Goal: Task Accomplishment & Management: Manage account settings

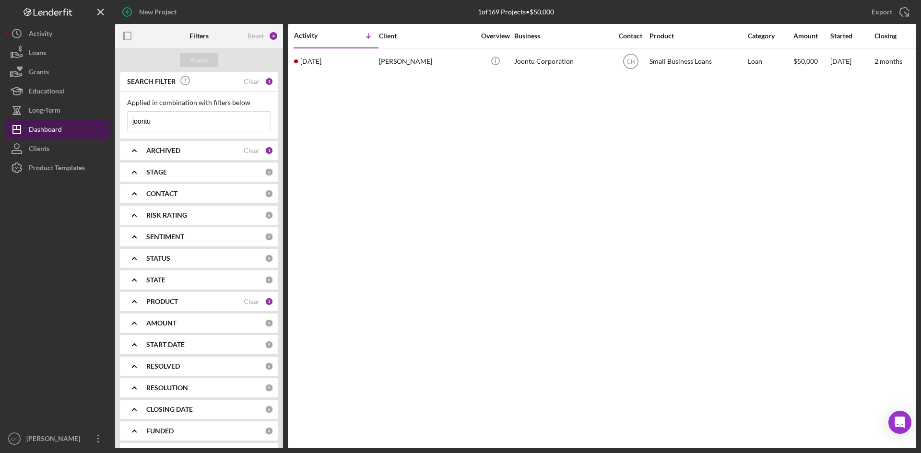
click at [59, 127] on div "Dashboard" at bounding box center [45, 131] width 33 height 22
click at [186, 147] on div "ARCHIVED" at bounding box center [194, 151] width 97 height 8
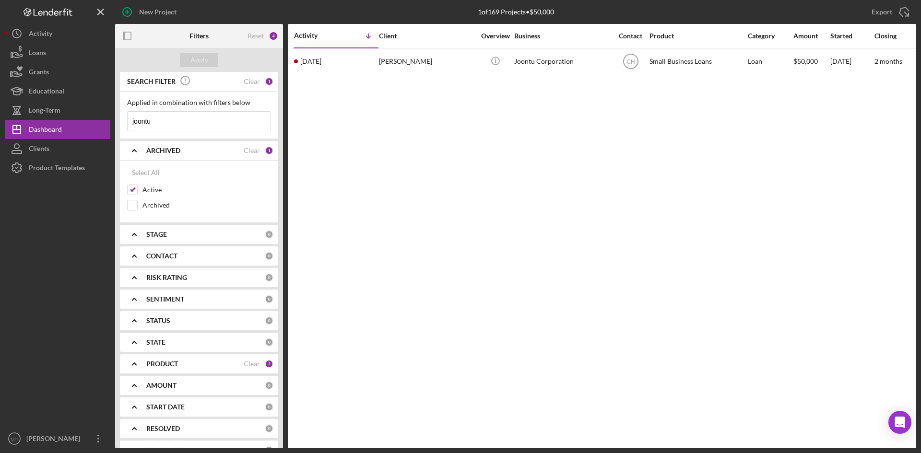
click at [168, 367] on b "PRODUCT" at bounding box center [162, 364] width 32 height 8
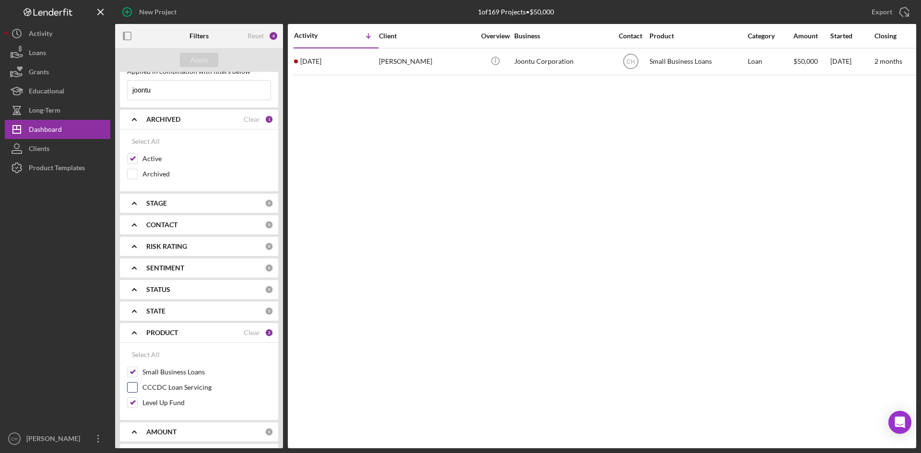
scroll to position [48, 0]
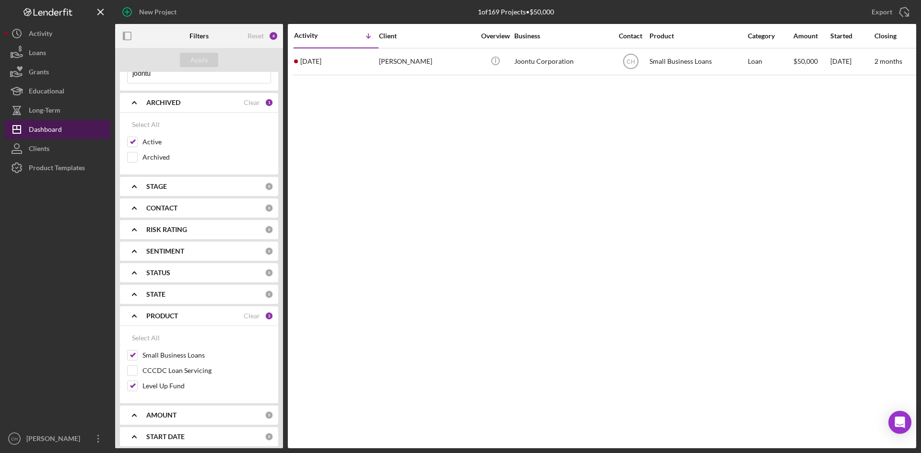
click at [71, 131] on button "Icon/Dashboard Dashboard" at bounding box center [58, 129] width 106 height 19
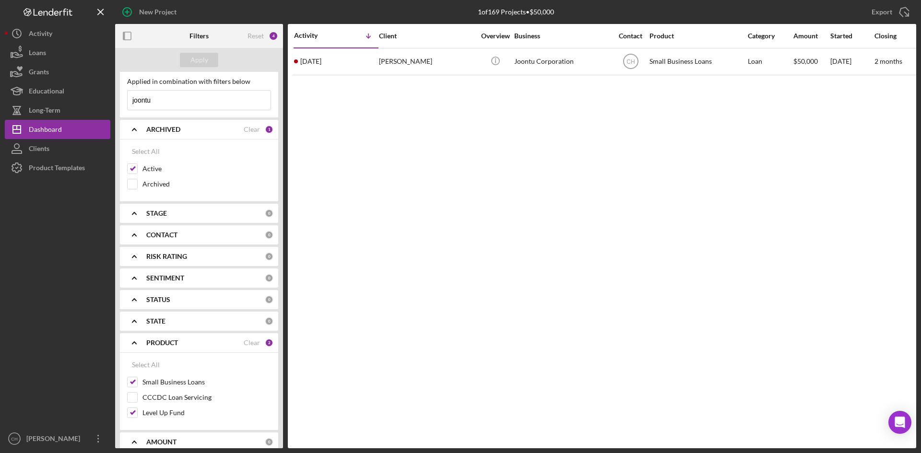
scroll to position [0, 0]
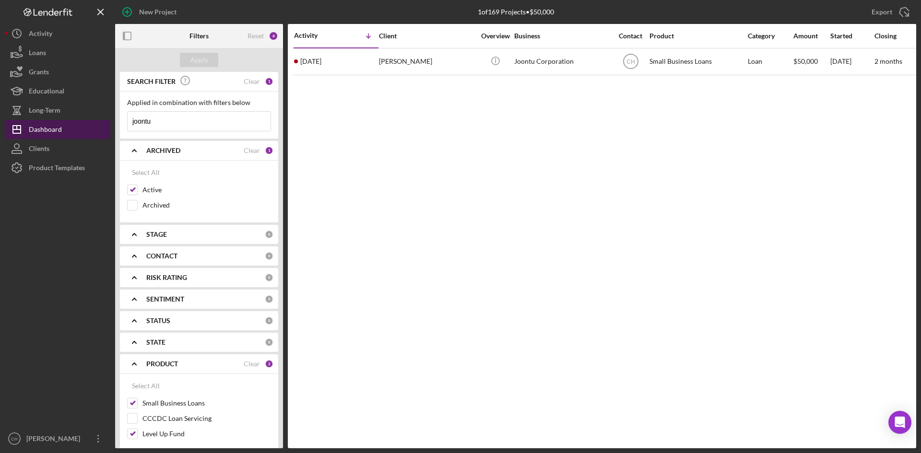
drag, startPoint x: 165, startPoint y: 123, endPoint x: 77, endPoint y: 120, distance: 87.8
click at [67, 130] on div "New Project 1 of 169 Projects • $50,000 joontu Export Icon/Export Filters Reset…" at bounding box center [460, 224] width 911 height 448
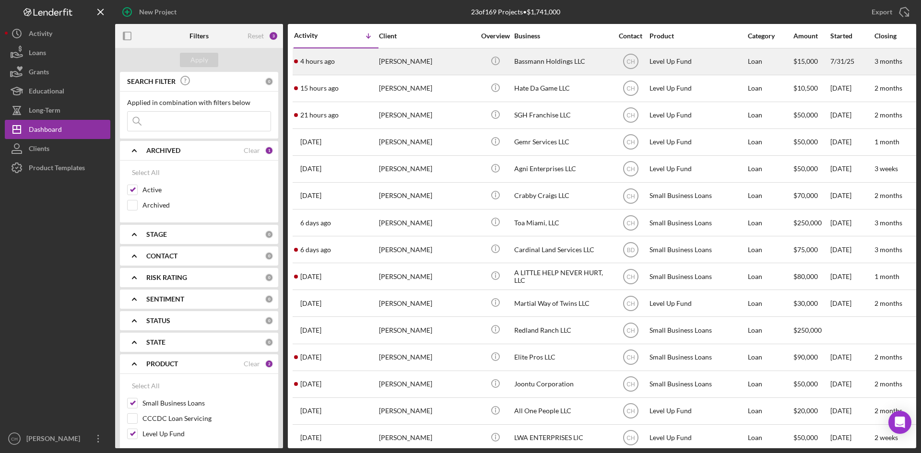
click at [334, 59] on time "4 hours ago" at bounding box center [317, 62] width 35 height 8
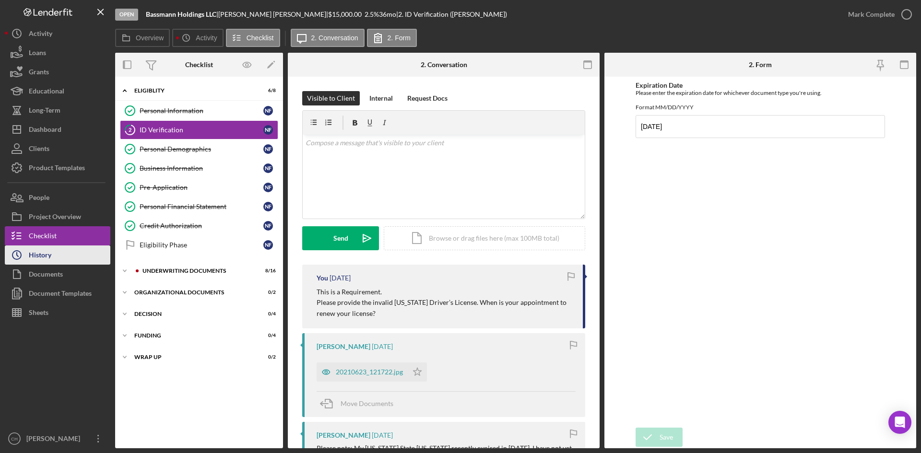
click at [36, 252] on div "History" at bounding box center [40, 257] width 23 height 22
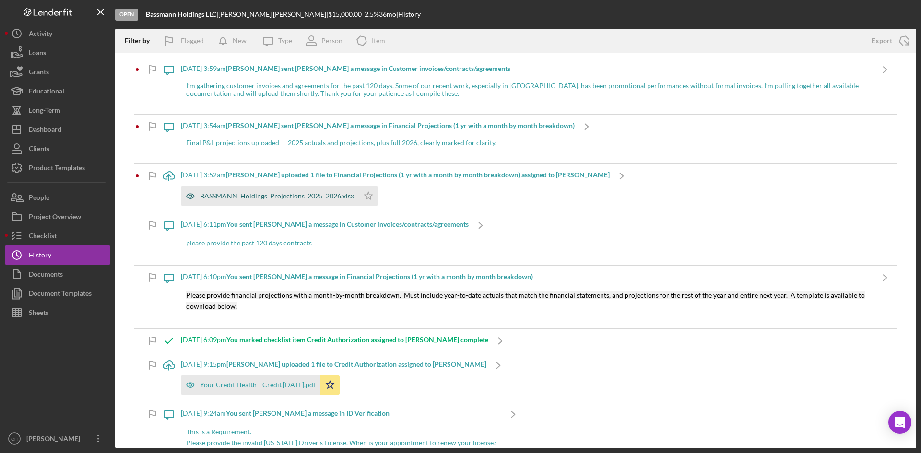
click at [270, 198] on div "BASSMANN_Holdings_Projections_2025_2026.xlsx" at bounding box center [277, 196] width 154 height 8
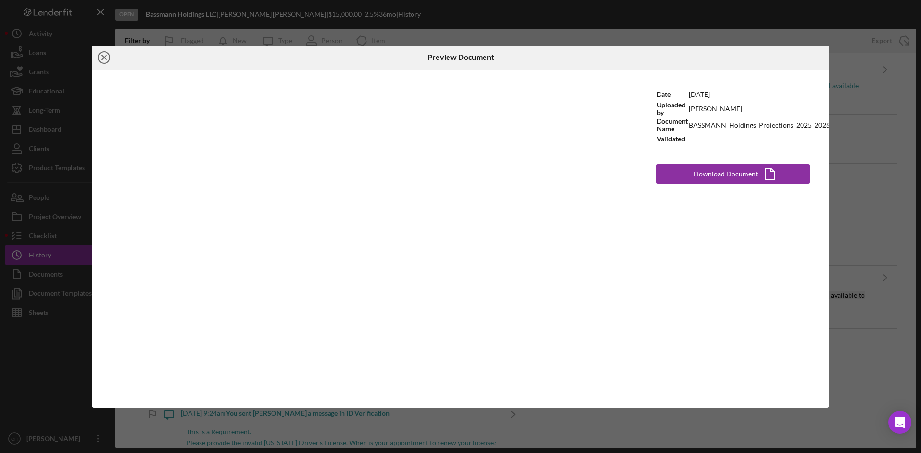
click at [104, 58] on icon "Icon/Close" at bounding box center [104, 58] width 24 height 24
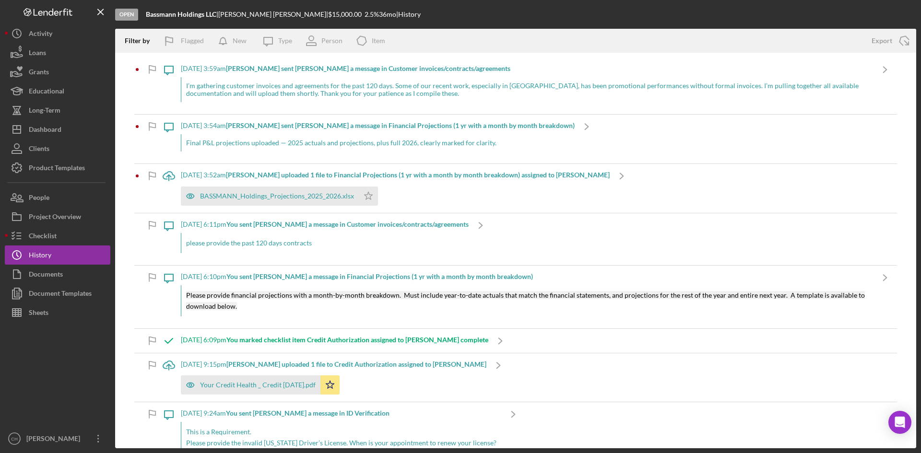
click at [381, 173] on b "[PERSON_NAME] uploaded 1 file to Financial Projections (1 yr with a month by mo…" at bounding box center [418, 175] width 384 height 8
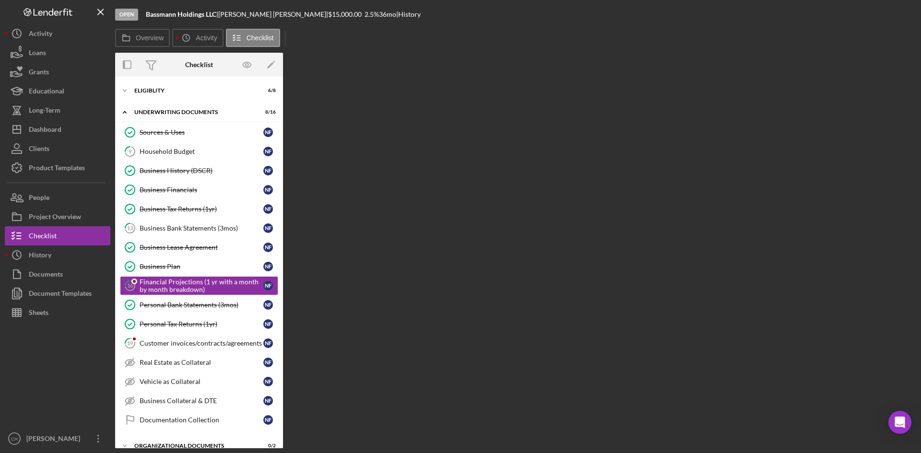
scroll to position [24, 0]
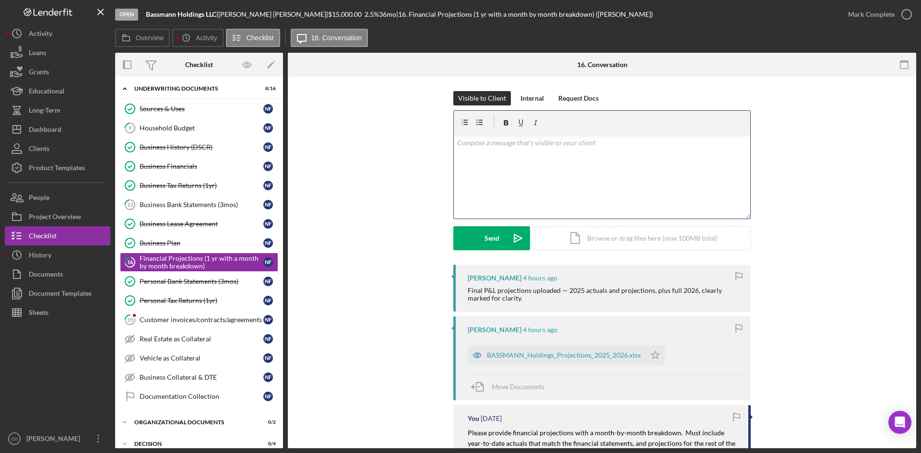
click at [511, 162] on div "v Color teal Color pink Remove color Add row above Add row below Add column bef…" at bounding box center [602, 177] width 296 height 84
click at [577, 157] on p "Tje provided document isincorrect. Plese see attached [DEMOGRAPHIC_DATA]" at bounding box center [602, 156] width 291 height 11
click at [468, 154] on p "Tje provided document isincorrect. Plese see attached [DEMOGRAPHIC_DATA]" at bounding box center [602, 156] width 291 height 11
click at [536, 157] on p "The provided document isincorrect. Plese see attached [DEMOGRAPHIC_DATA]" at bounding box center [602, 156] width 291 height 11
click at [593, 156] on p "The provided document is incorrect. Plese see attached [DEMOGRAPHIC_DATA]" at bounding box center [602, 156] width 291 height 11
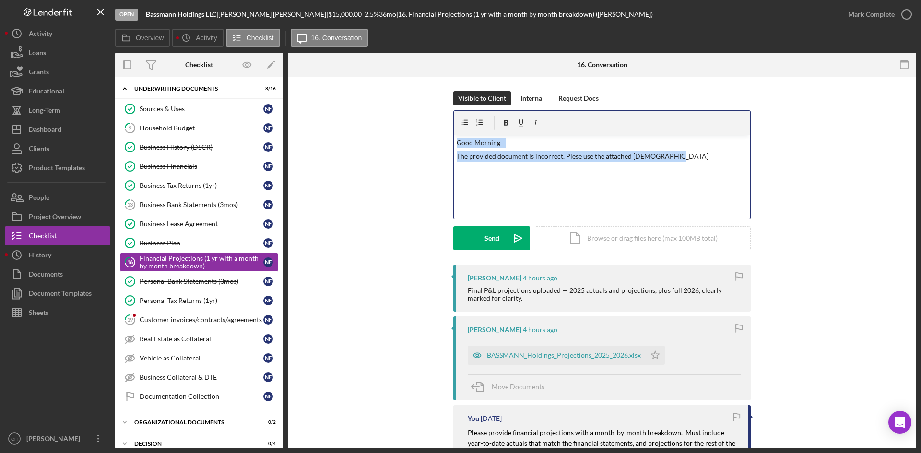
drag, startPoint x: 678, startPoint y: 156, endPoint x: 403, endPoint y: 139, distance: 275.3
click at [403, 139] on div "Visible to Client Internal Request Docs v Color teal Color pink Remove color Ad…" at bounding box center [601, 178] width 599 height 174
copy div "Good Morning - The provided document is incorrect. Plese use the attached [DEMO…"
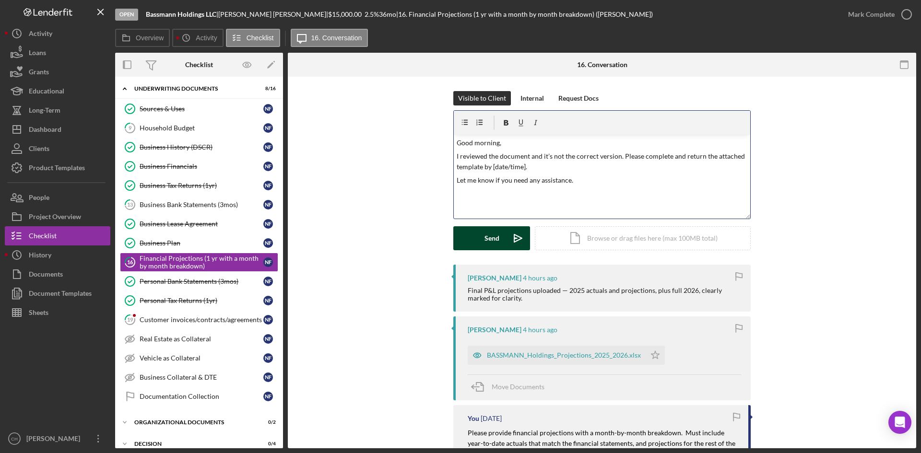
click at [481, 238] on button "Send Icon/icon-invite-send" at bounding box center [491, 238] width 77 height 24
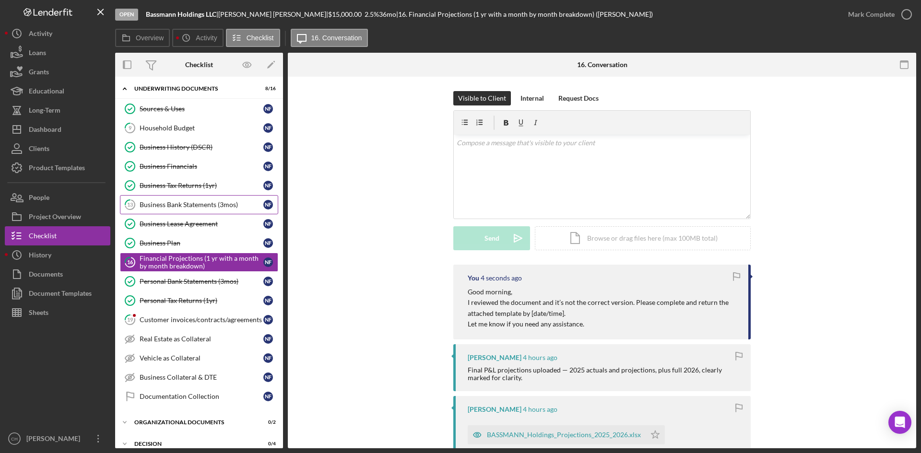
click at [198, 205] on div "Business Bank Statements (3mos)" at bounding box center [202, 205] width 124 height 8
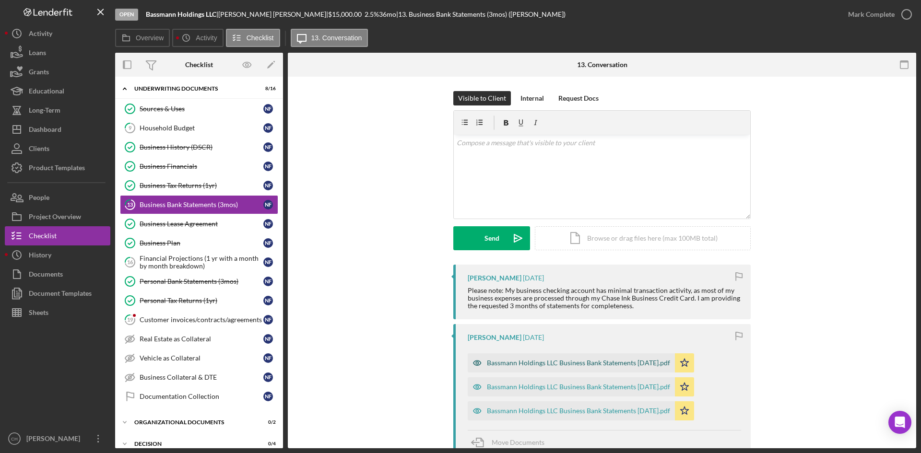
click at [566, 366] on div "Bassmann Holdings LLC Business Bank Statements [DATE].pdf" at bounding box center [578, 363] width 183 height 8
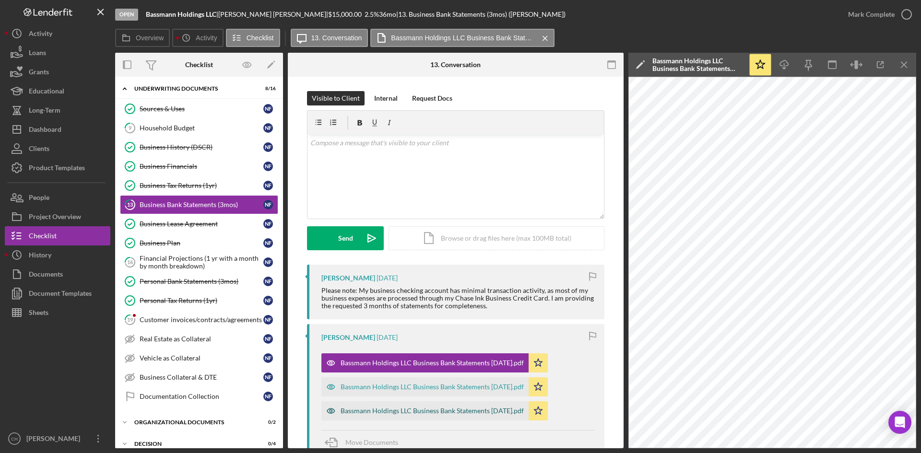
click at [478, 416] on div "Bassmann Holdings LLC Business Bank Statements [DATE].pdf" at bounding box center [424, 410] width 207 height 19
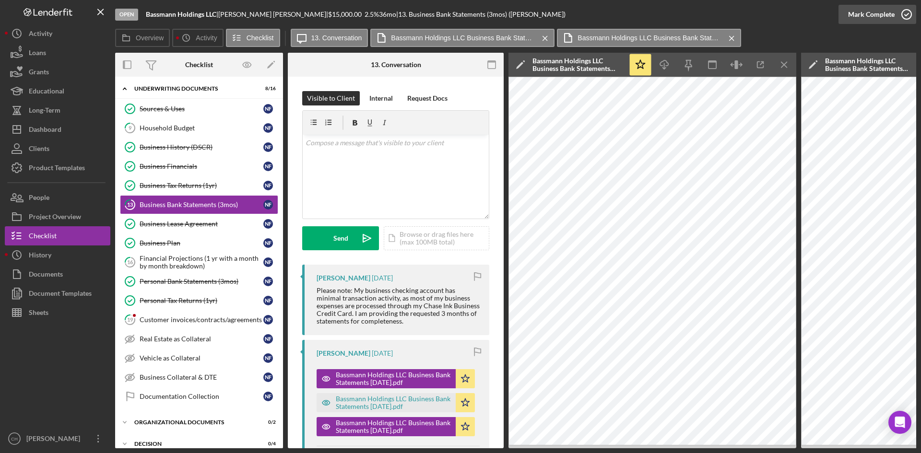
click at [860, 15] on div "Mark Complete" at bounding box center [871, 14] width 47 height 19
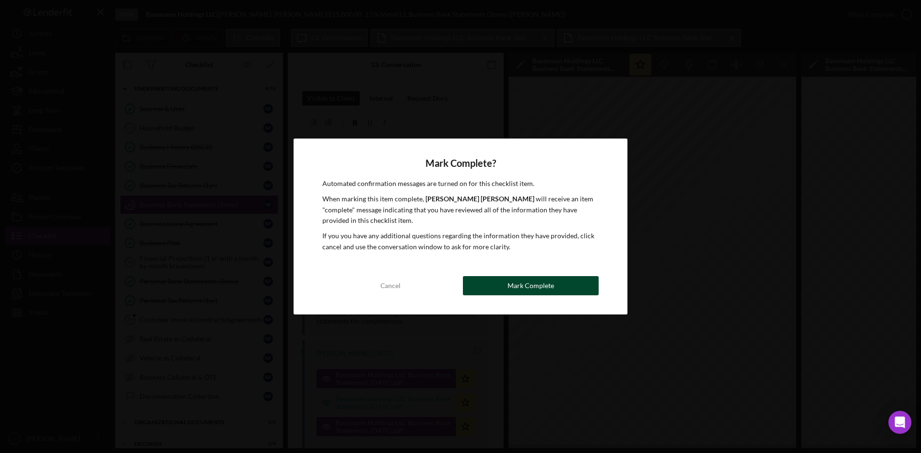
click at [518, 286] on div "Mark Complete" at bounding box center [530, 285] width 47 height 19
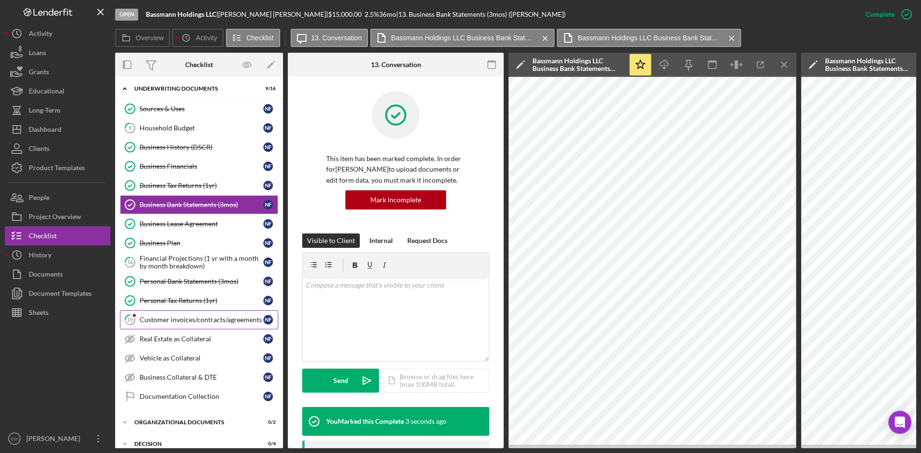
click at [185, 326] on link "19 Customer invoices/contracts/agreements N F" at bounding box center [199, 319] width 158 height 19
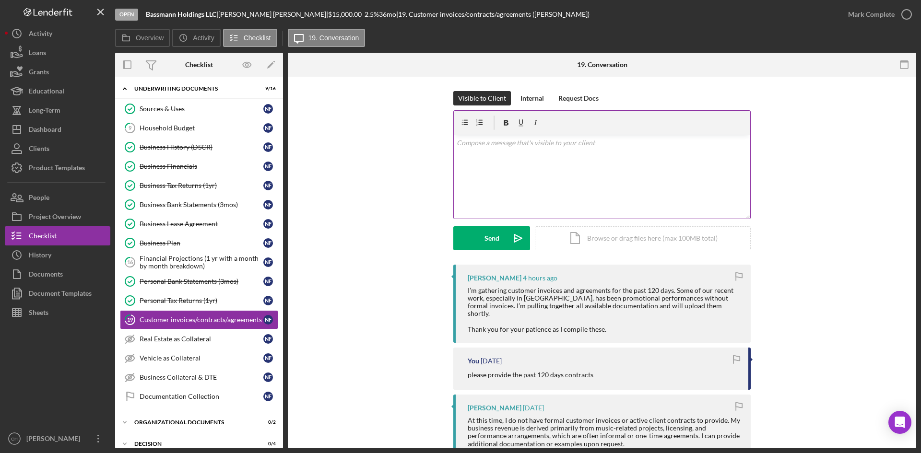
click at [493, 171] on div "v Color teal Color pink Remove color Add row above Add row below Add column bef…" at bounding box center [602, 177] width 296 height 84
click at [472, 237] on button "Send Icon/icon-invite-send" at bounding box center [491, 238] width 77 height 24
